Goal: Go to known website: Go to known website

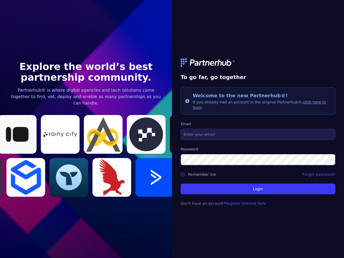
click at [258, 65] on link at bounding box center [257, 62] width 155 height 9
